Goal: Task Accomplishment & Management: Manage account settings

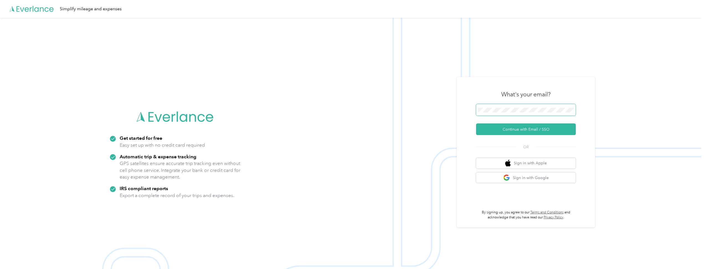
click at [476, 124] on button "Continue with Email / SSO" at bounding box center [526, 130] width 100 height 12
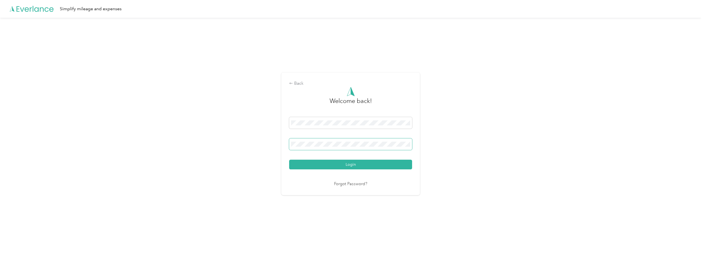
click at [289, 160] on button "Login" at bounding box center [350, 165] width 123 height 10
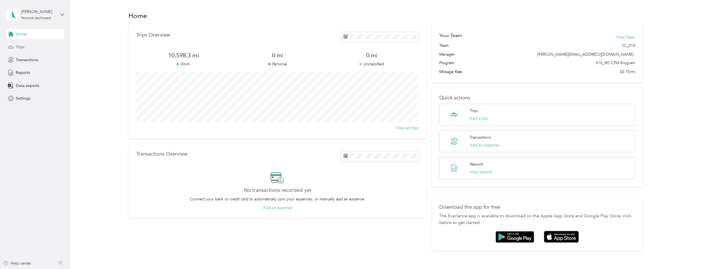
click at [17, 46] on span "Trips" at bounding box center [20, 47] width 9 height 6
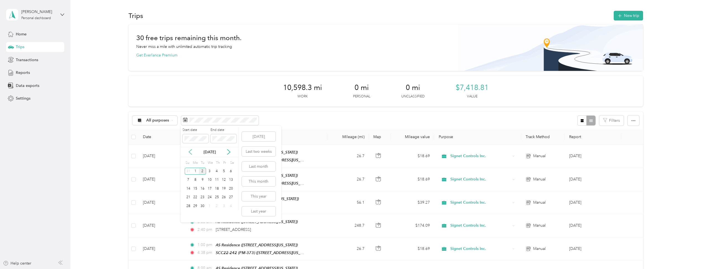
click at [188, 152] on icon at bounding box center [190, 152] width 6 height 6
click at [223, 171] on div "1" at bounding box center [223, 171] width 7 height 7
click at [187, 215] on div "31" at bounding box center [188, 215] width 7 height 7
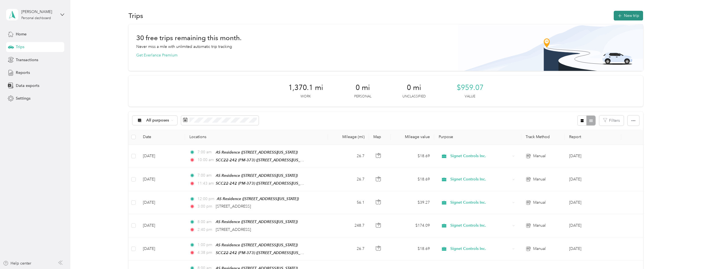
click at [627, 17] on button "New trip" at bounding box center [628, 16] width 29 height 10
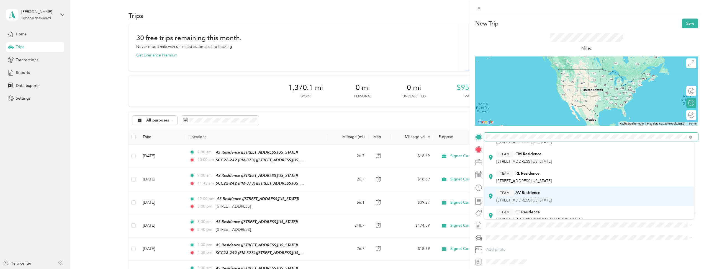
scroll to position [138, 0]
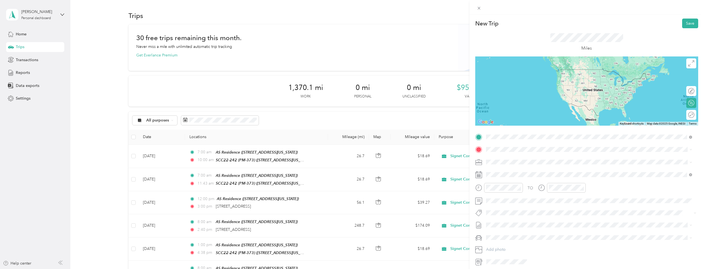
click at [527, 199] on div "TEAM AS Residence [STREET_ADDRESS][US_STATE]" at bounding box center [523, 199] width 55 height 14
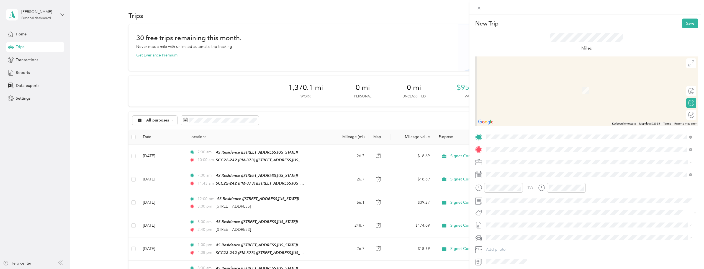
click at [546, 217] on span "[STREET_ADDRESS][US_STATE]" at bounding box center [523, 218] width 55 height 5
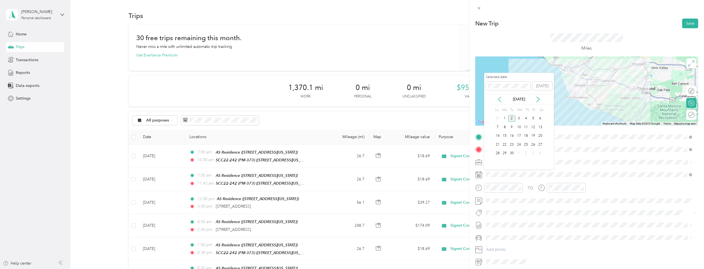
click at [498, 98] on icon at bounding box center [500, 100] width 6 height 6
click at [519, 153] on div "27" at bounding box center [518, 153] width 7 height 7
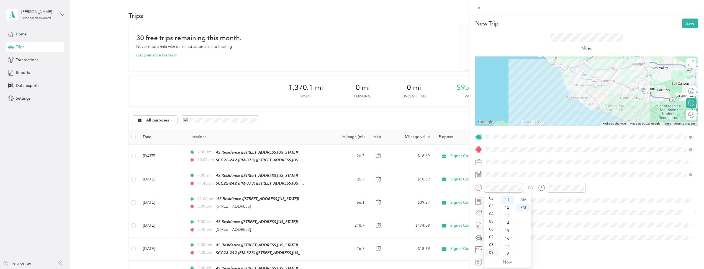
scroll to position [33, 0]
click at [492, 232] on div "08" at bounding box center [491, 229] width 13 height 8
click at [492, 229] on div "08" at bounding box center [491, 229] width 13 height 8
click at [523, 198] on div "AM" at bounding box center [522, 200] width 13 height 8
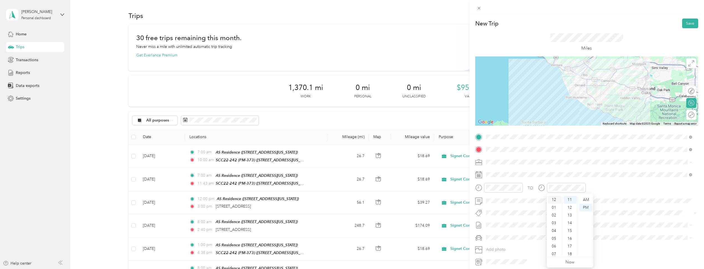
click at [553, 200] on div "12" at bounding box center [554, 200] width 13 height 8
click at [639, 190] on div "TO" at bounding box center [586, 190] width 223 height 14
click at [688, 117] on div at bounding box center [689, 115] width 12 height 6
click at [686, 23] on button "Save" at bounding box center [690, 24] width 16 height 10
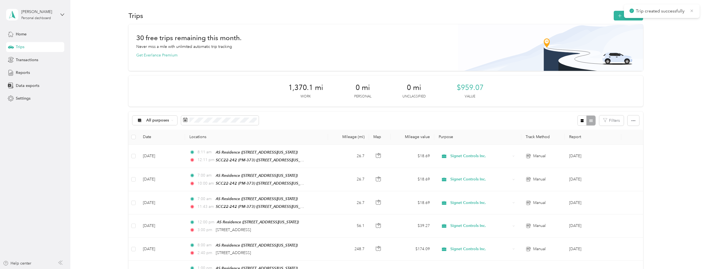
click at [692, 10] on icon at bounding box center [692, 10] width 2 height 2
click at [625, 14] on button "New trip" at bounding box center [628, 16] width 29 height 10
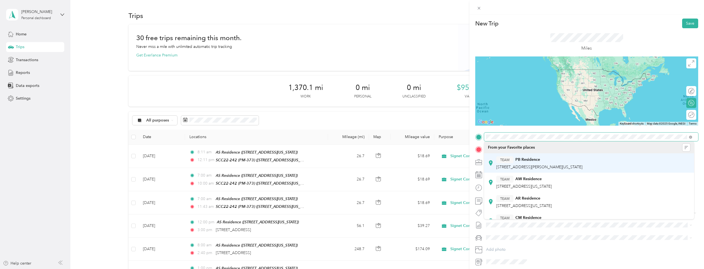
scroll to position [111, 0]
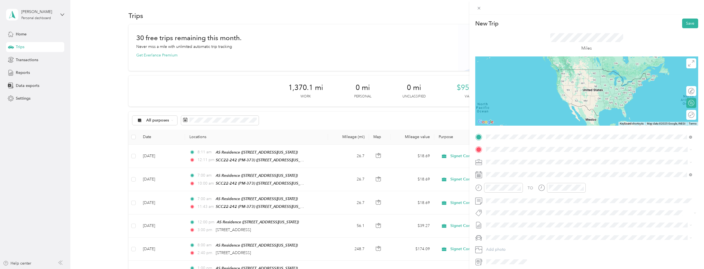
click at [521, 206] on div "TEAM AS Residence" at bounding box center [523, 204] width 55 height 7
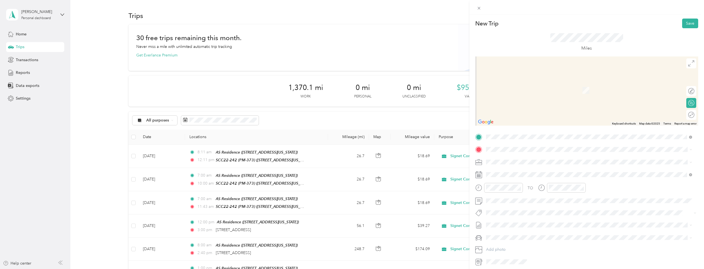
click at [535, 175] on div "TEAM SCC22-242 (PM-373) [STREET_ADDRESS][US_STATE]" at bounding box center [525, 175] width 59 height 14
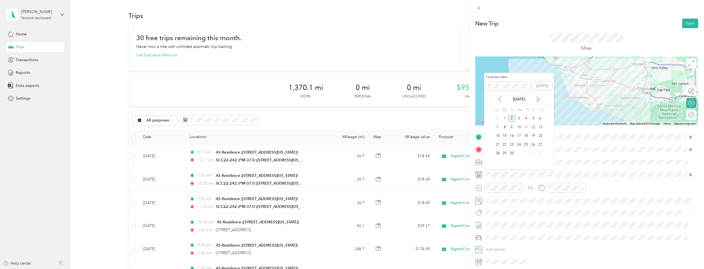
click at [498, 98] on icon at bounding box center [500, 100] width 6 height 6
click at [526, 154] on div "28" at bounding box center [526, 153] width 7 height 7
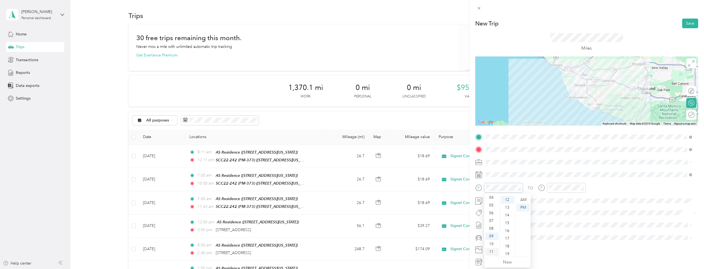
scroll to position [0, 0]
click at [492, 216] on div "02" at bounding box center [491, 216] width 13 height 8
click at [507, 200] on div "00" at bounding box center [507, 200] width 13 height 8
click at [553, 198] on div "04" at bounding box center [554, 198] width 13 height 8
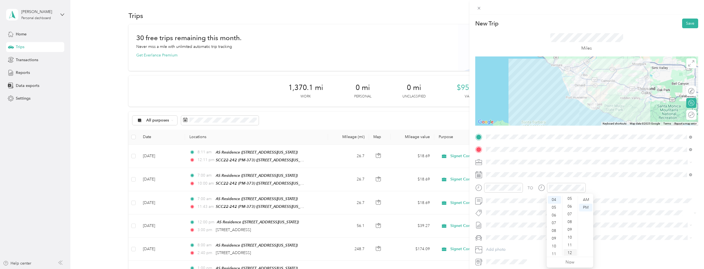
scroll to position [0, 0]
click at [571, 199] on div "00" at bounding box center [570, 200] width 13 height 8
click at [582, 209] on div "PM" at bounding box center [585, 208] width 13 height 8
click at [631, 186] on div "TO" at bounding box center [586, 190] width 223 height 14
click at [687, 114] on div at bounding box center [689, 115] width 12 height 6
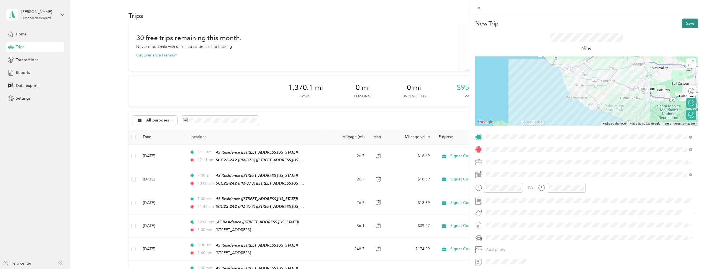
click at [687, 23] on button "Save" at bounding box center [690, 24] width 16 height 10
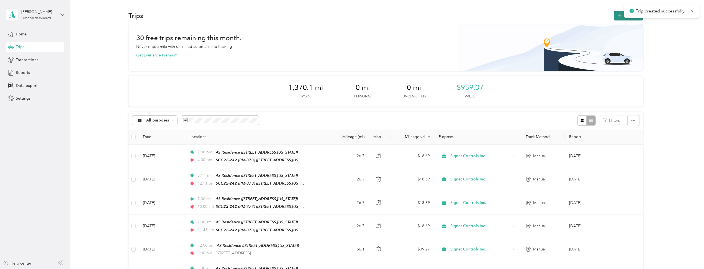
click at [620, 17] on icon "button" at bounding box center [619, 16] width 6 height 6
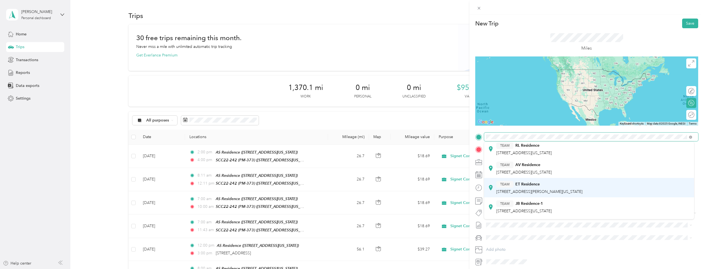
scroll to position [111, 0]
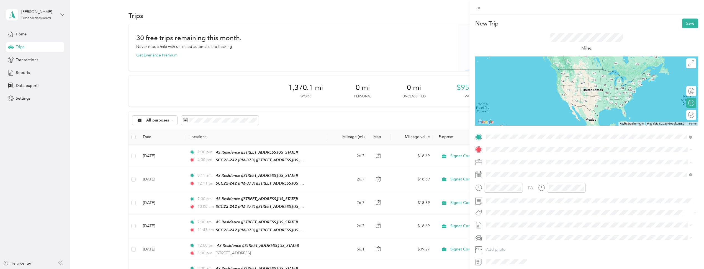
click at [533, 209] on div "TEAM AS Residence [STREET_ADDRESS][US_STATE]" at bounding box center [523, 208] width 55 height 14
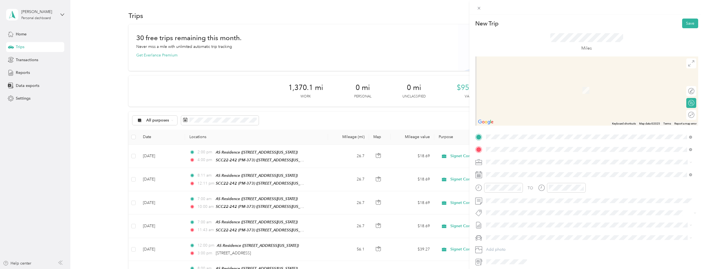
click at [520, 171] on span "[STREET_ADDRESS][US_STATE]" at bounding box center [523, 169] width 55 height 5
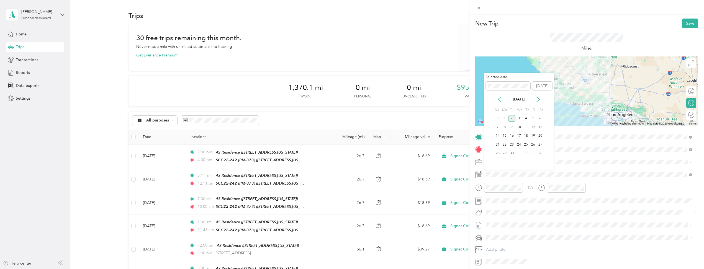
click at [500, 99] on icon at bounding box center [500, 100] width 6 height 6
click at [526, 153] on div "28" at bounding box center [526, 153] width 7 height 7
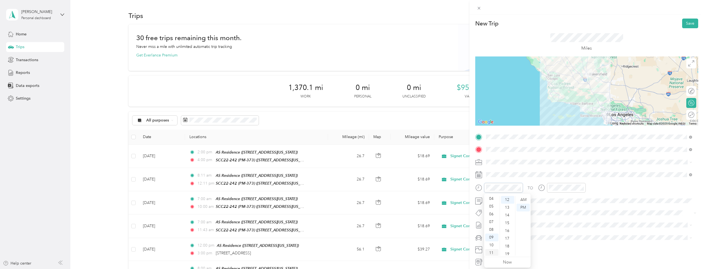
scroll to position [33, 0]
click at [490, 228] on div "08" at bounding box center [491, 229] width 13 height 8
click at [506, 201] on div "00" at bounding box center [507, 200] width 13 height 8
click at [525, 200] on div "AM" at bounding box center [522, 200] width 13 height 8
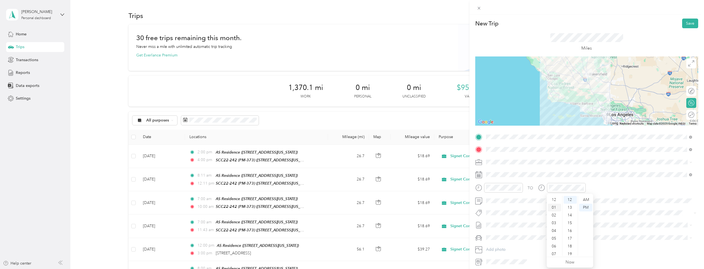
click at [554, 208] on div "01" at bounding box center [554, 208] width 13 height 8
click at [585, 204] on div "PM" at bounding box center [585, 208] width 13 height 8
click at [626, 194] on div "TO" at bounding box center [586, 190] width 223 height 14
click at [686, 115] on div at bounding box center [689, 115] width 12 height 6
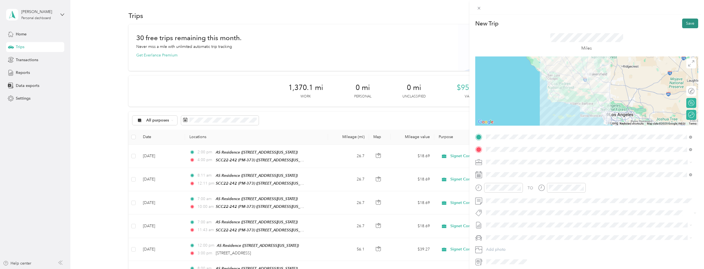
click at [686, 21] on button "Save" at bounding box center [690, 24] width 16 height 10
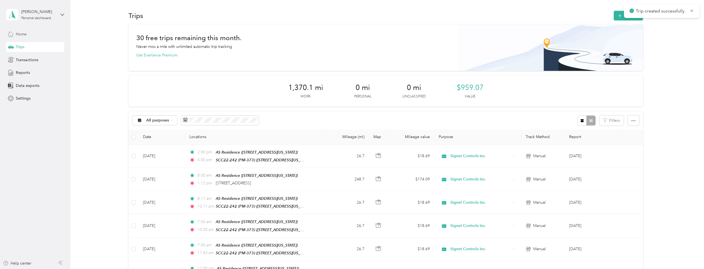
click at [22, 32] on span "Home" at bounding box center [21, 34] width 11 height 6
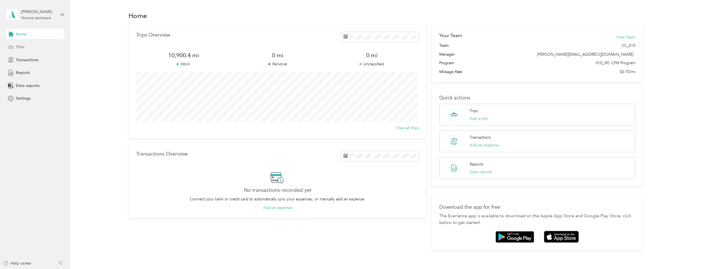
click at [18, 48] on span "Trips" at bounding box center [20, 47] width 9 height 6
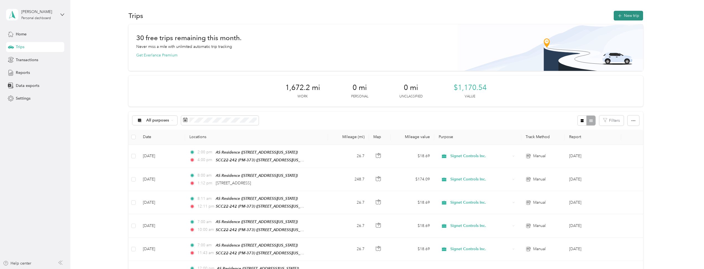
click at [633, 16] on button "New trip" at bounding box center [628, 16] width 29 height 10
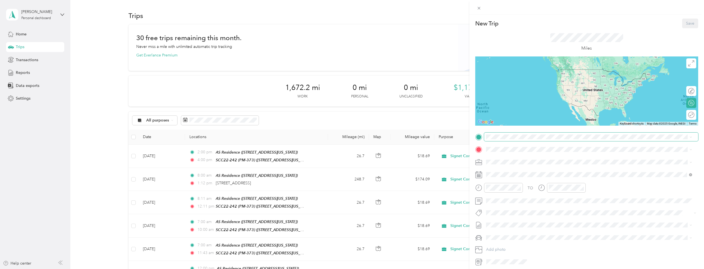
click at [493, 140] on span at bounding box center [591, 137] width 214 height 9
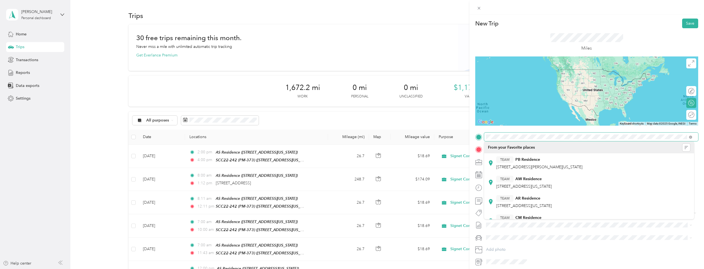
scroll to position [111, 0]
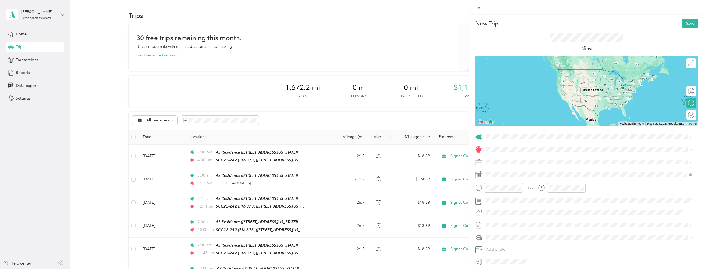
click at [531, 204] on strong "AS Residence" at bounding box center [527, 203] width 25 height 5
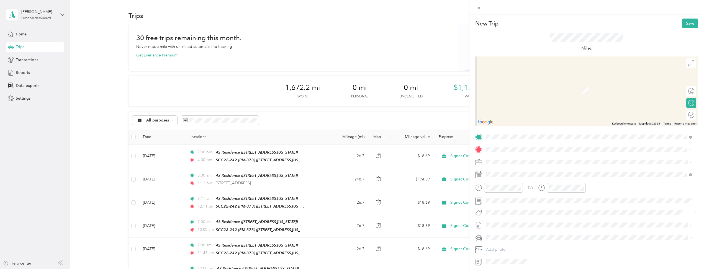
click at [553, 229] on strong "013-240044 (VCHCA-TSA)-A" at bounding box center [541, 230] width 53 height 5
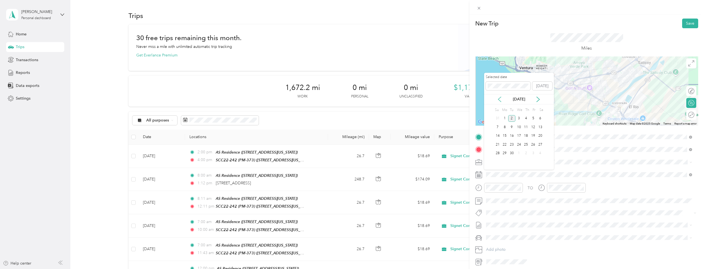
click at [499, 100] on icon at bounding box center [499, 99] width 3 height 5
click at [533, 153] on div "29" at bounding box center [533, 153] width 7 height 7
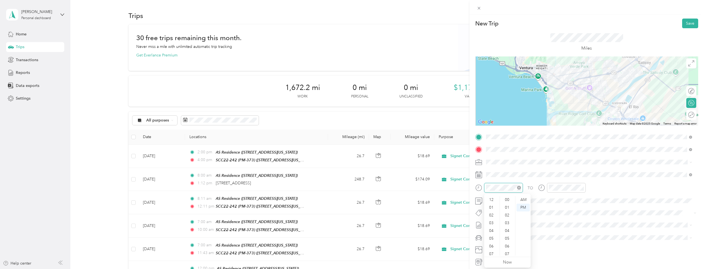
scroll to position [33, 0]
click at [491, 244] on div "10" at bounding box center [491, 244] width 13 height 8
click at [524, 200] on div "AM" at bounding box center [522, 200] width 13 height 8
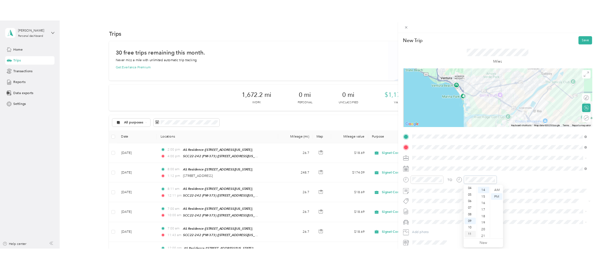
scroll to position [0, 0]
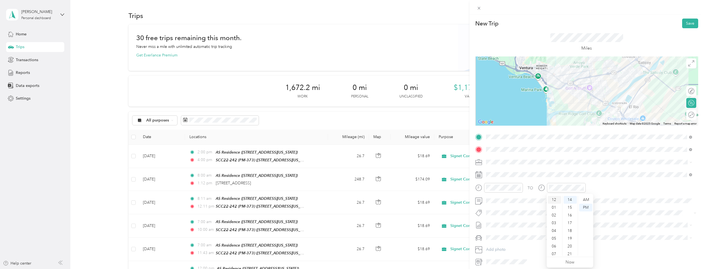
click at [553, 199] on div "12" at bounding box center [554, 200] width 13 height 8
click at [583, 206] on div "PM" at bounding box center [585, 208] width 13 height 8
click at [635, 195] on div "TO" at bounding box center [586, 190] width 223 height 14
click at [687, 115] on div at bounding box center [689, 115] width 12 height 6
click at [685, 24] on button "Save" at bounding box center [690, 24] width 16 height 10
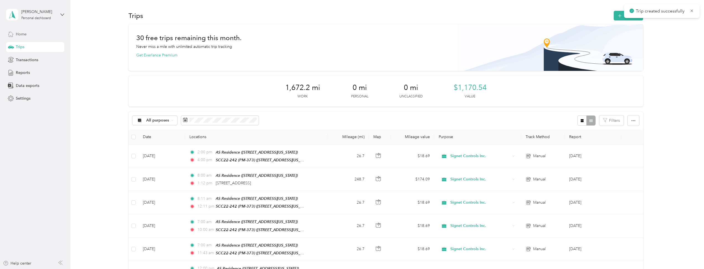
click at [20, 33] on span "Home" at bounding box center [21, 34] width 11 height 6
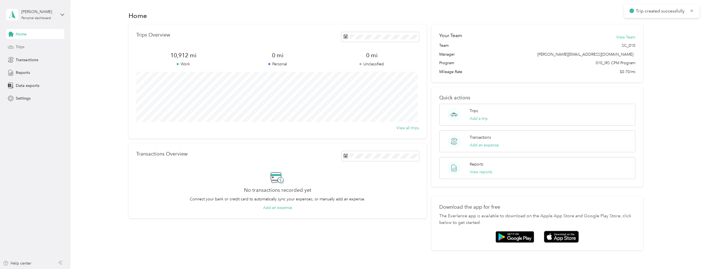
click at [19, 47] on span "Trips" at bounding box center [20, 47] width 9 height 6
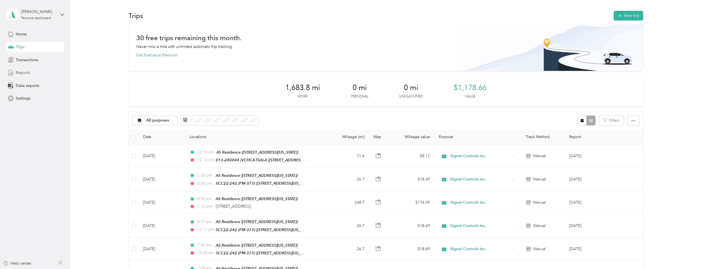
click at [23, 71] on span "Reports" at bounding box center [23, 73] width 14 height 6
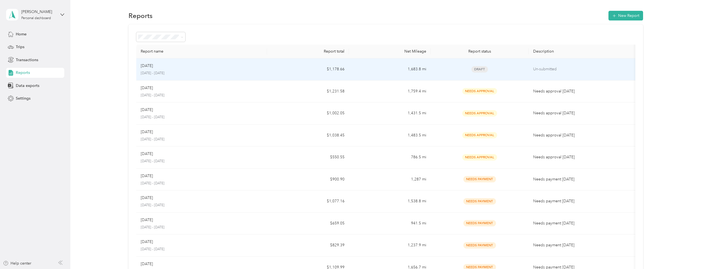
click at [541, 71] on p "Un-submitted" at bounding box center [583, 69] width 100 height 6
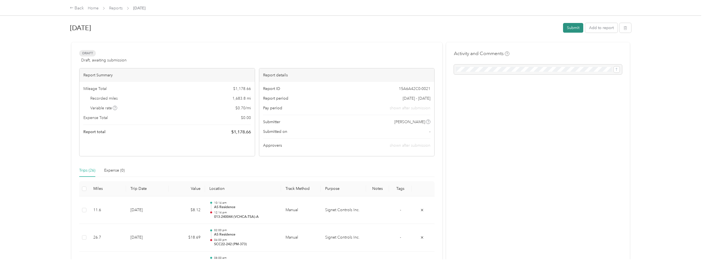
click at [570, 27] on button "Submit" at bounding box center [573, 28] width 20 height 10
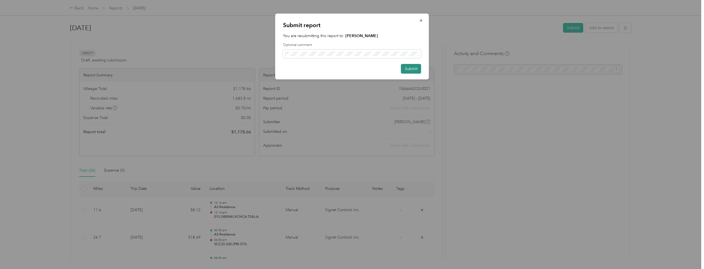
click at [412, 69] on button "Submit" at bounding box center [411, 69] width 20 height 10
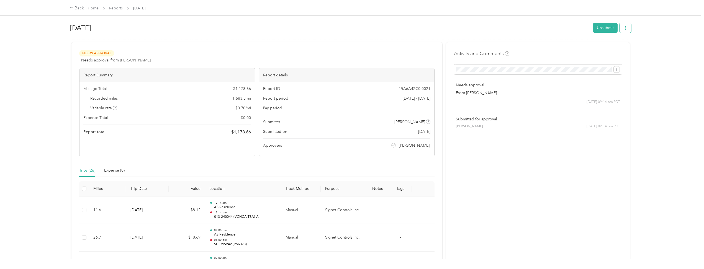
click at [625, 30] on icon "button" at bounding box center [625, 28] width 1 height 4
click at [603, 49] on span "Download" at bounding box center [608, 48] width 18 height 6
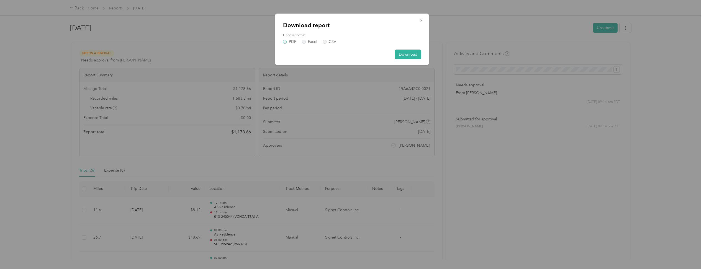
click at [285, 40] on label "PDF" at bounding box center [289, 42] width 13 height 4
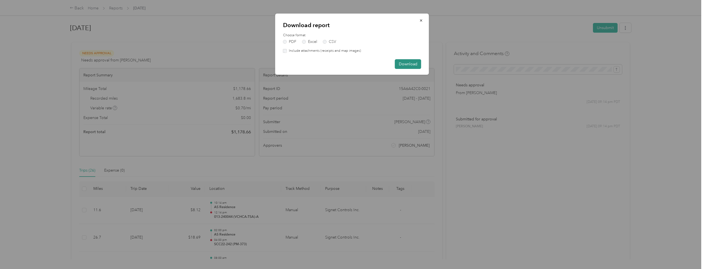
click at [405, 64] on button "Download" at bounding box center [408, 64] width 26 height 10
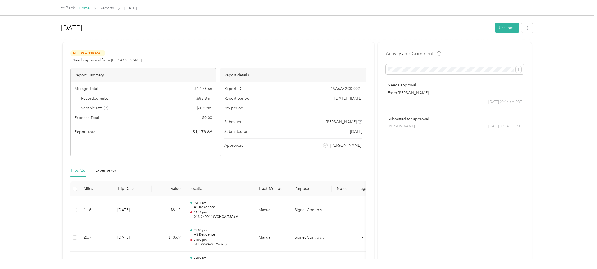
click at [85, 7] on link "Home" at bounding box center [84, 8] width 11 height 5
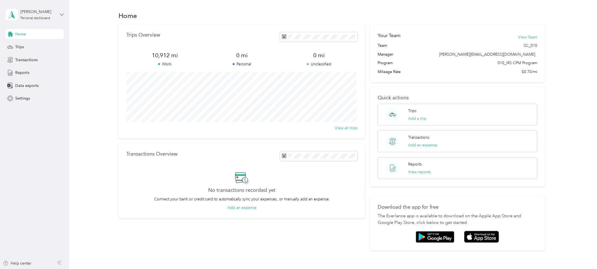
click at [61, 15] on icon at bounding box center [61, 15] width 3 height 2
click at [31, 45] on div "Log out" at bounding box center [20, 45] width 21 height 6
